Goal: Use online tool/utility: Utilize a website feature to perform a specific function

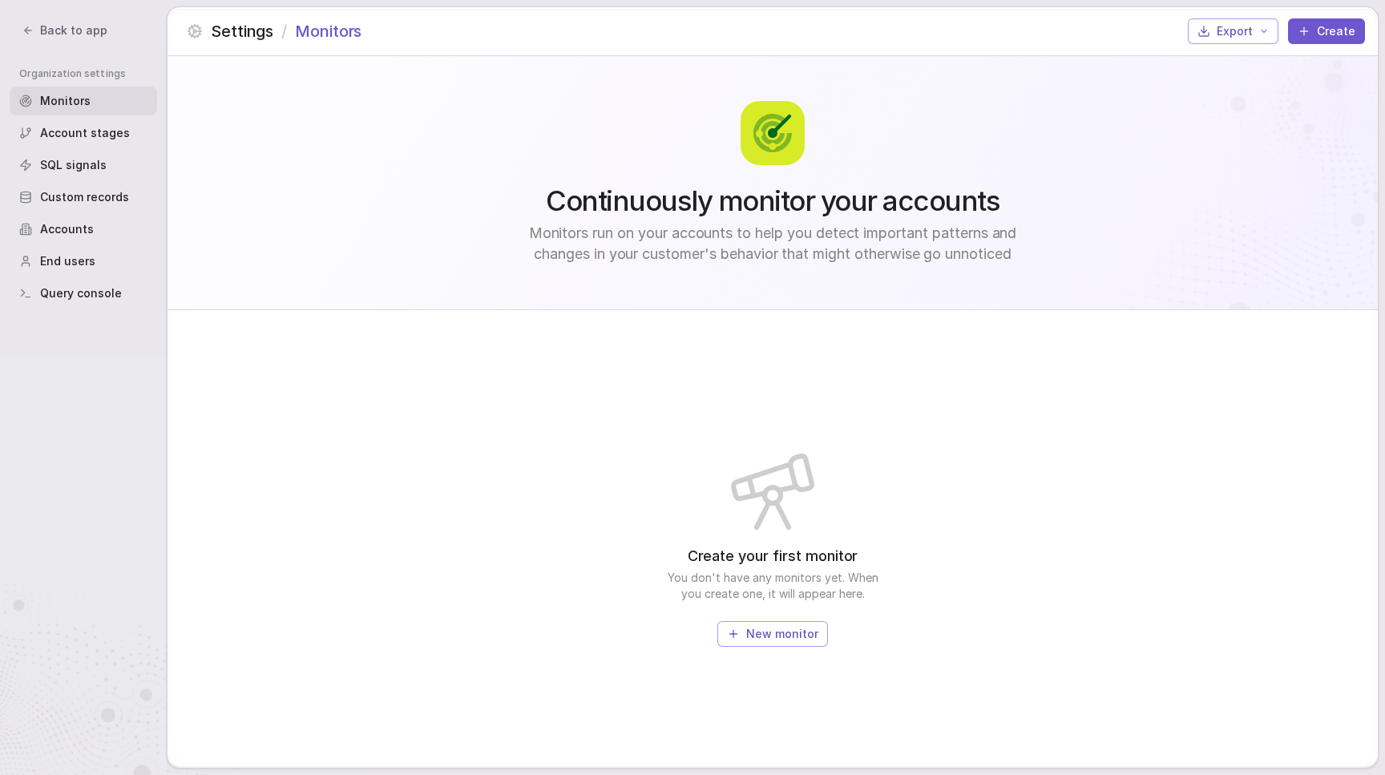
click at [125, 284] on div "Query console" at bounding box center [83, 293] width 147 height 29
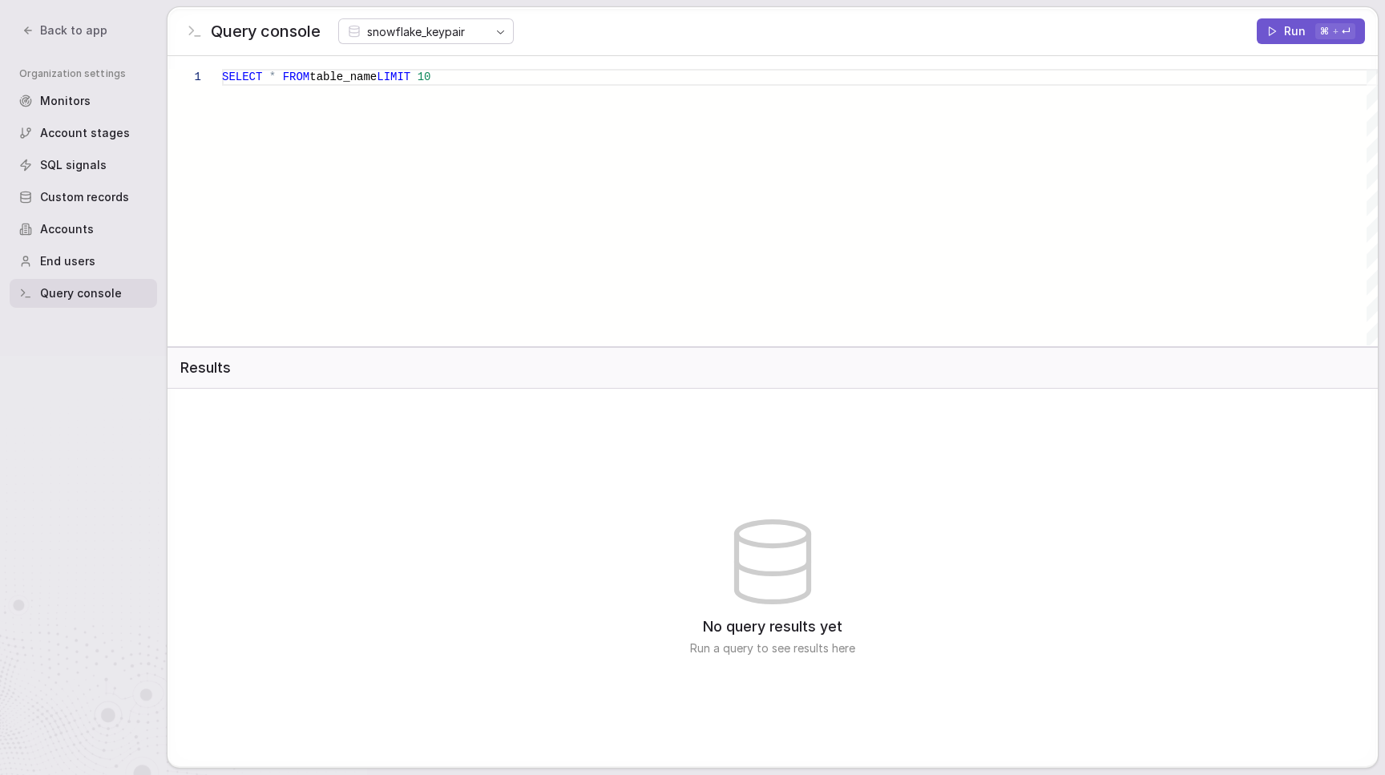
click at [1182, 182] on div "SELECT * FROM table_name LIMIT 10" at bounding box center [800, 207] width 1156 height 277
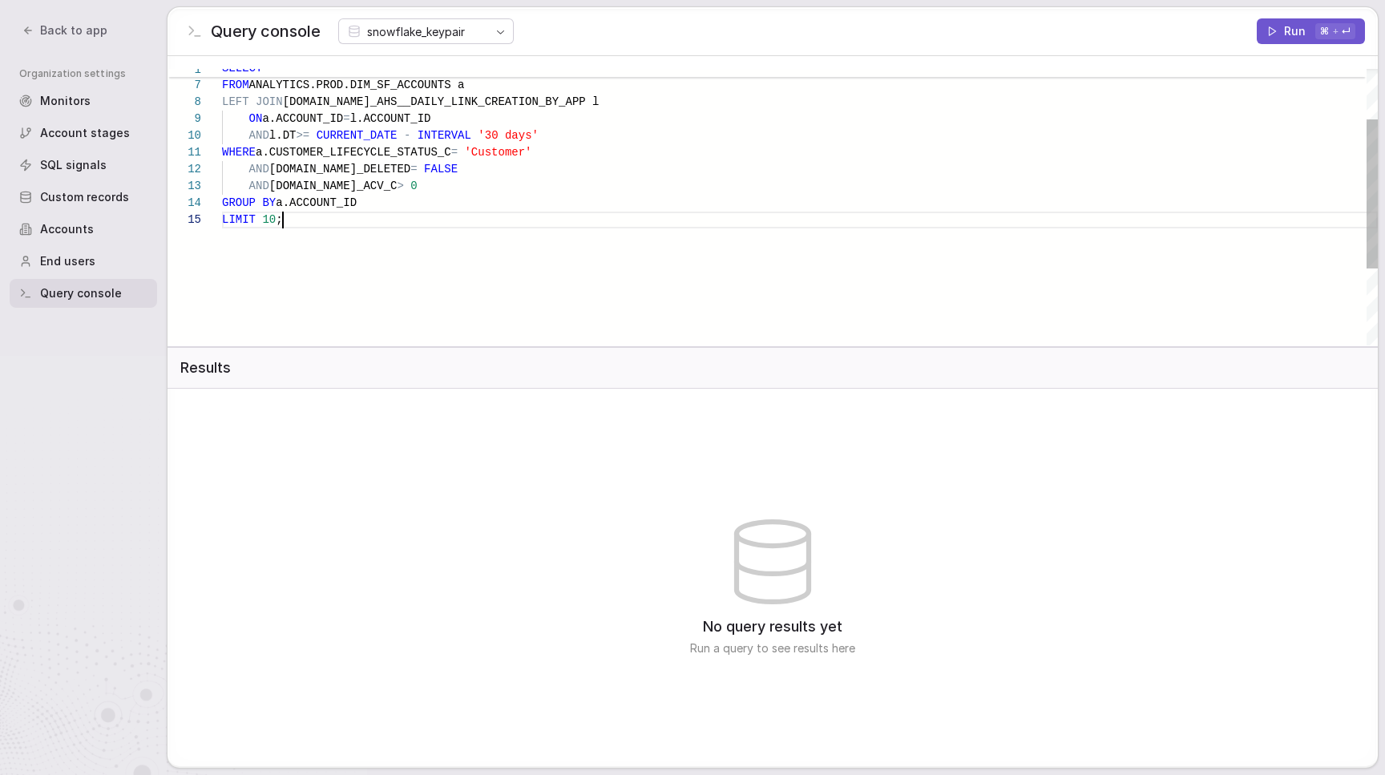
scroll to position [67, 60]
click at [1311, 30] on button "Run ⌘ + ↵" at bounding box center [1311, 31] width 108 height 26
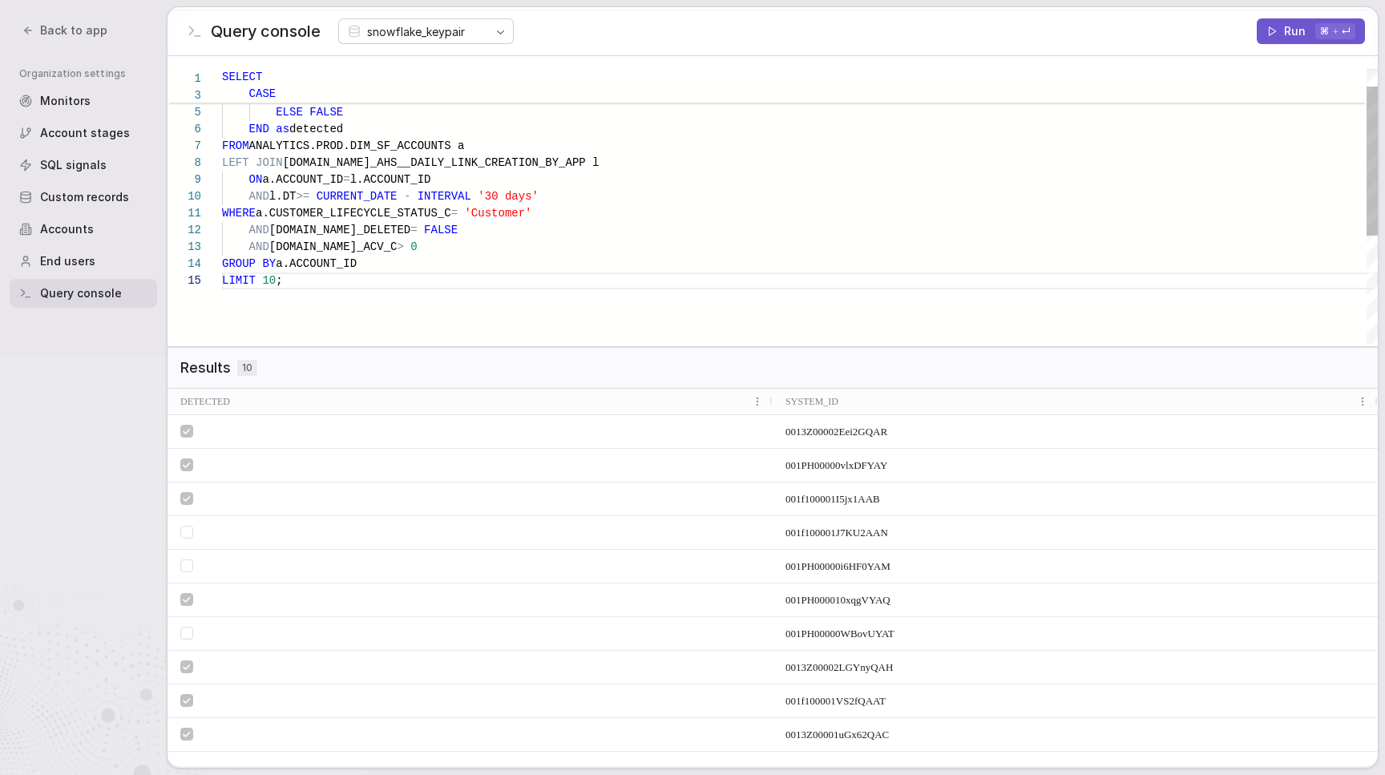
click at [340, 255] on div "LEFT JOIN [DOMAIN_NAME]_AHS__DAILY_LINK_CREATION_BY_AP P l ON a.ACCOUNT_ID = l.…" at bounding box center [800, 293] width 1156 height 512
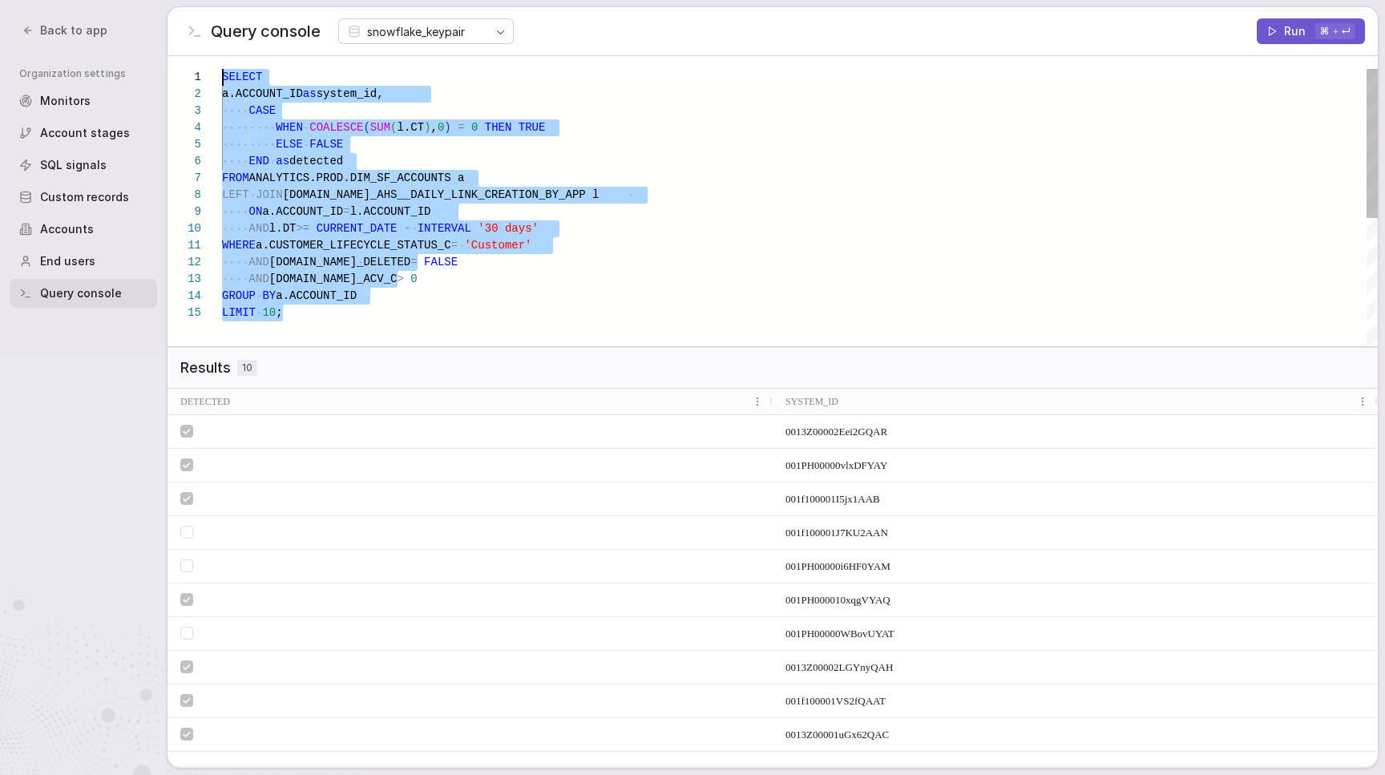
scroll to position [0, 0]
drag, startPoint x: 309, startPoint y: 287, endPoint x: 273, endPoint y: -63, distance: 351.3
click at [273, 69] on div "LEFT JOIN [DOMAIN_NAME]_AHS__DAILY_LINK_CREATION_BY_AP P l ON a.ACCOUNT_ID = l.…" at bounding box center [800, 325] width 1156 height 512
